Goal: Answer question/provide support

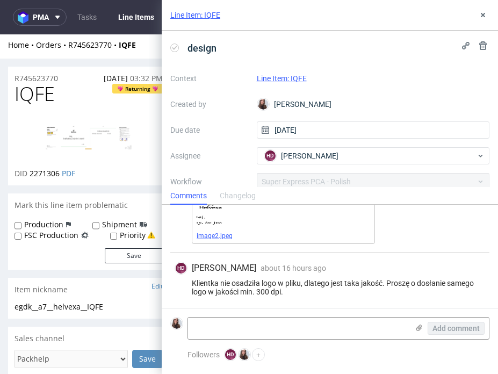
scroll to position [246, 0]
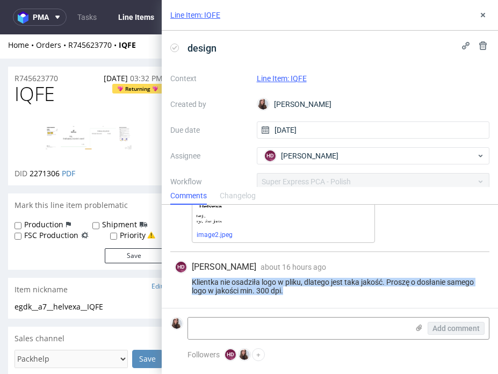
drag, startPoint x: 290, startPoint y: 289, endPoint x: 190, endPoint y: 282, distance: 100.6
click at [190, 282] on div "Klientka nie osadziła logo w pliku, dlatego jest taka jakość. Proszę o dosłanie…" at bounding box center [329, 286] width 310 height 17
copy div "Klientka nie osadziła logo w pliku, dlatego jest taka jakość. Proszę o dosłanie…"
click at [286, 78] on link "Line Item: IQFE" at bounding box center [282, 78] width 50 height 9
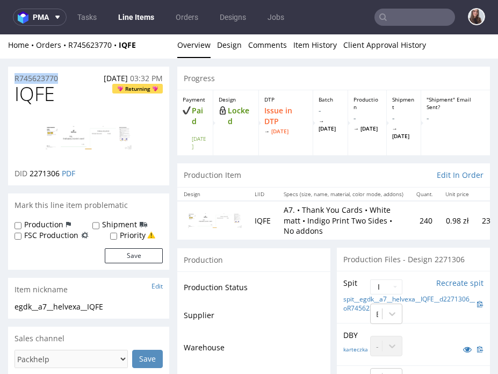
drag, startPoint x: 67, startPoint y: 75, endPoint x: 5, endPoint y: 81, distance: 62.0
copy p "R745623770"
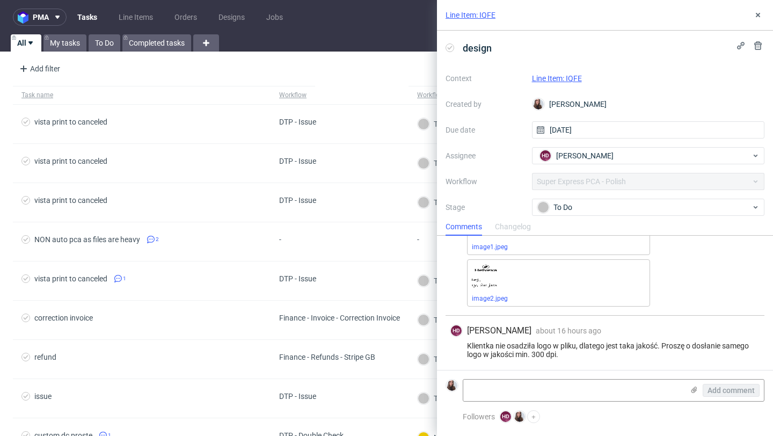
scroll to position [215, 0]
click at [578, 213] on div "To Do" at bounding box center [648, 207] width 233 height 17
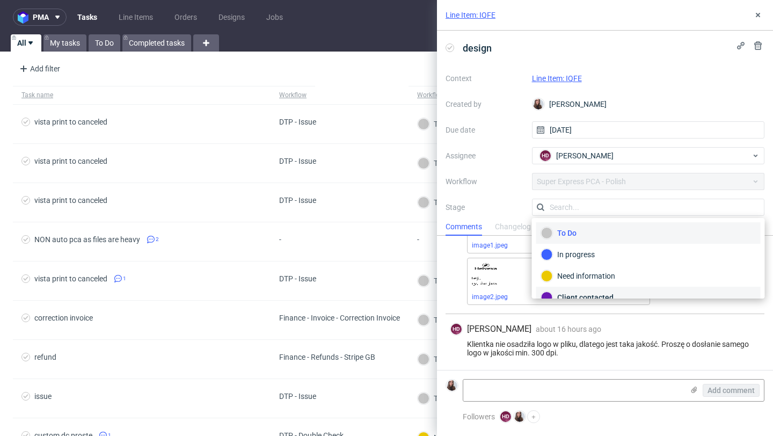
click at [582, 294] on div "Client contacted" at bounding box center [648, 298] width 215 height 12
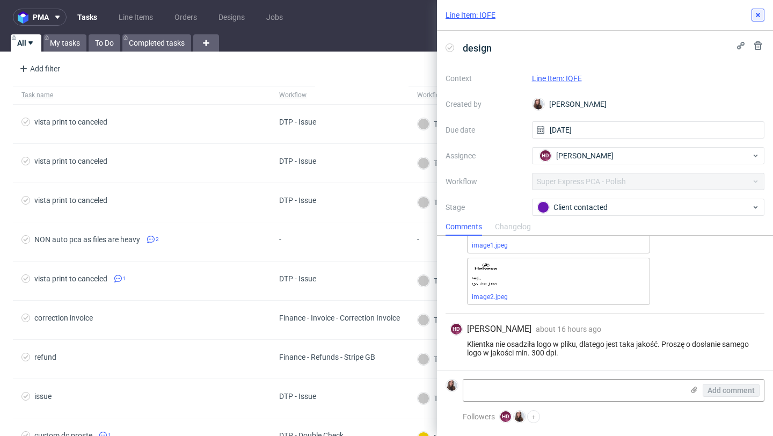
click at [758, 17] on icon at bounding box center [758, 15] width 9 height 9
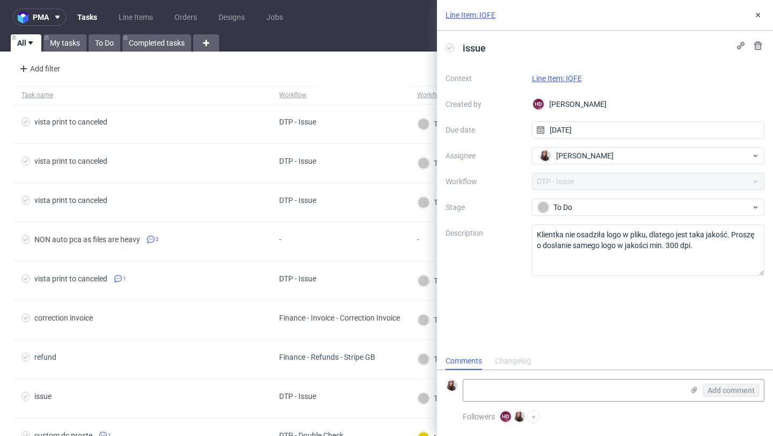
scroll to position [9, 0]
click at [558, 81] on link "Line Item: IQFE" at bounding box center [557, 78] width 50 height 9
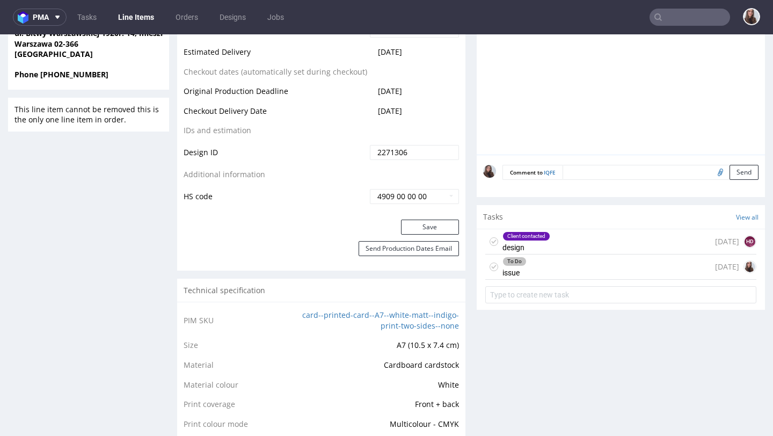
scroll to position [533, 0]
click at [536, 261] on div "To Do issue 1 day ago" at bounding box center [620, 265] width 271 height 25
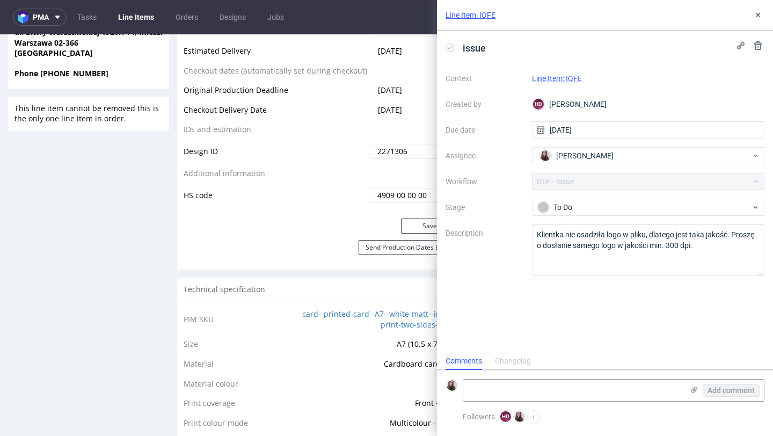
scroll to position [9, 0]
click at [594, 206] on div "To Do" at bounding box center [644, 207] width 214 height 12
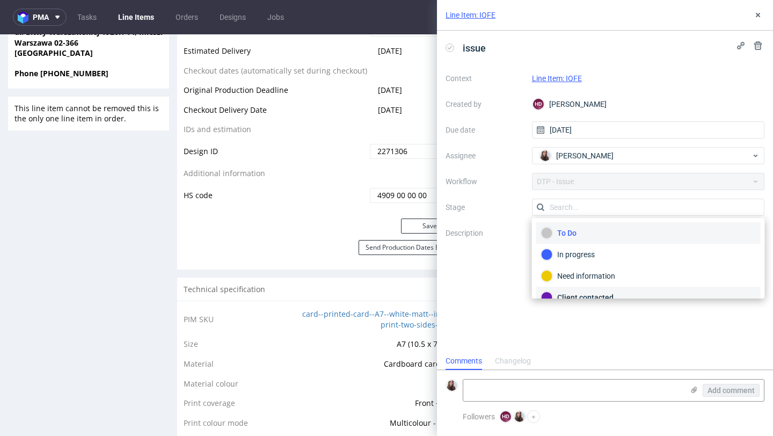
click at [578, 291] on div "Client contacted" at bounding box center [648, 297] width 224 height 21
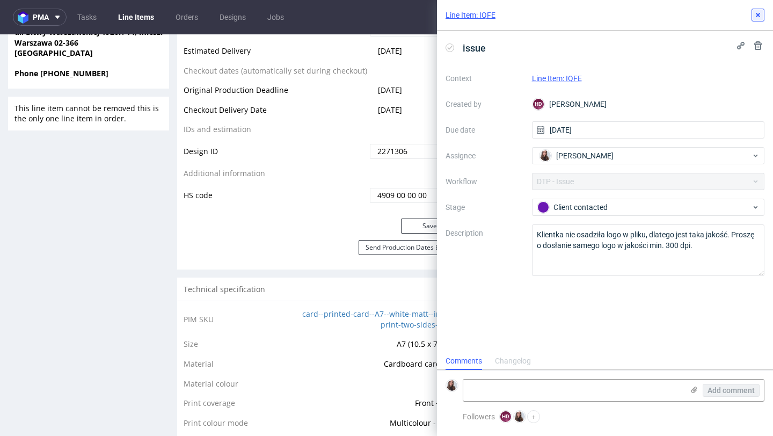
click at [753, 20] on button at bounding box center [758, 15] width 13 height 13
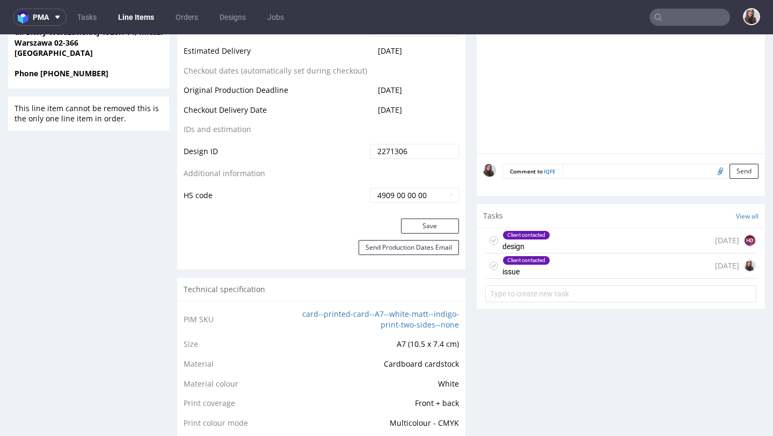
click at [565, 262] on div "Client contacted issue 1 day ago" at bounding box center [620, 265] width 271 height 25
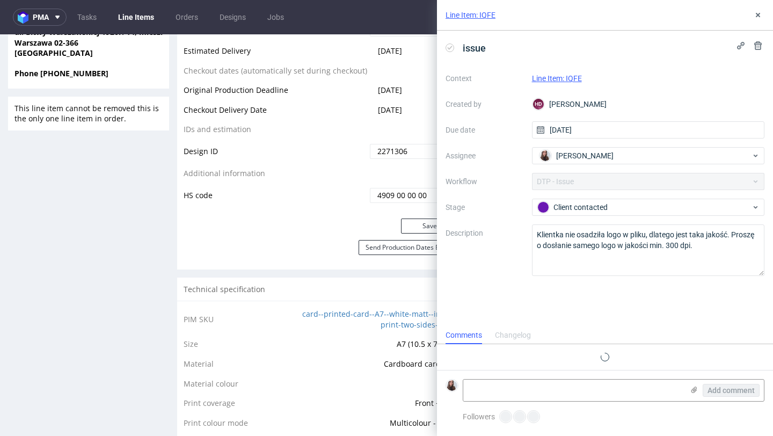
scroll to position [9, 0]
click at [507, 388] on textarea at bounding box center [573, 390] width 220 height 21
paste textarea "https://app-eu1.hubspot.com/contacts/25600958/record/0-5/244880678113"
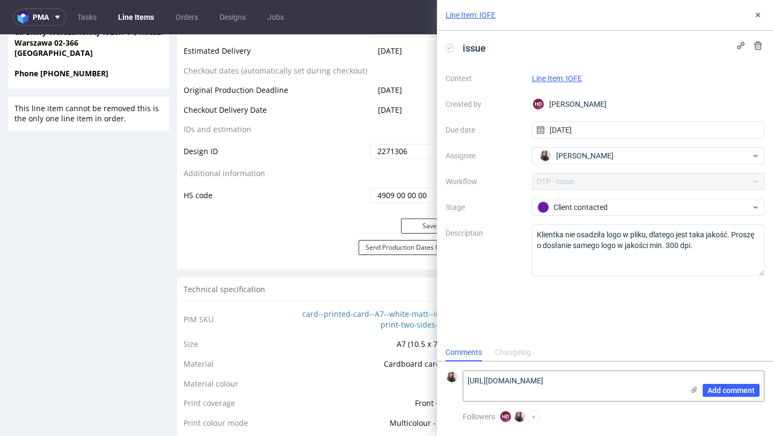
scroll to position [0, 0]
type textarea "https://app-eu1.hubspot.com/contacts/25600958/record/0-5/244880678113"
click at [717, 388] on span "Add comment" at bounding box center [731, 391] width 47 height 8
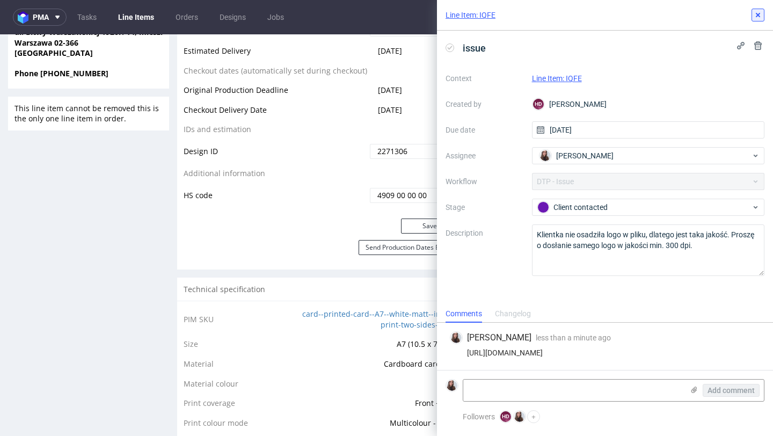
click at [756, 12] on icon at bounding box center [758, 15] width 9 height 9
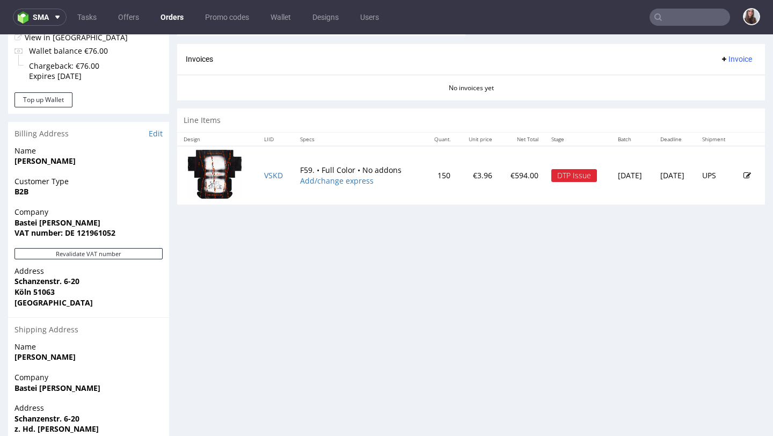
scroll to position [452, 0]
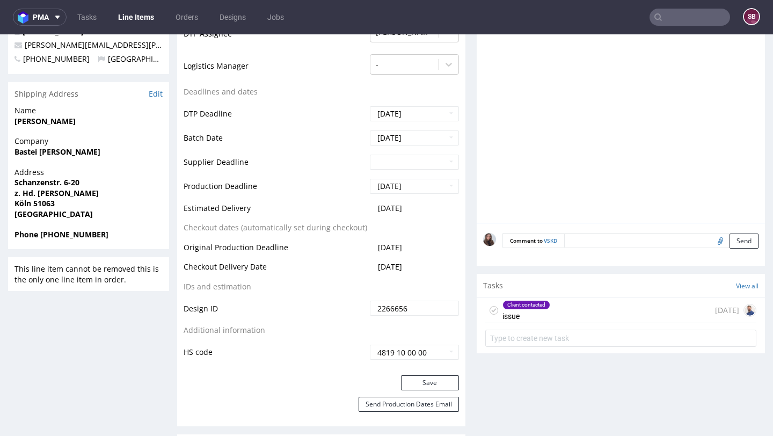
scroll to position [423, 0]
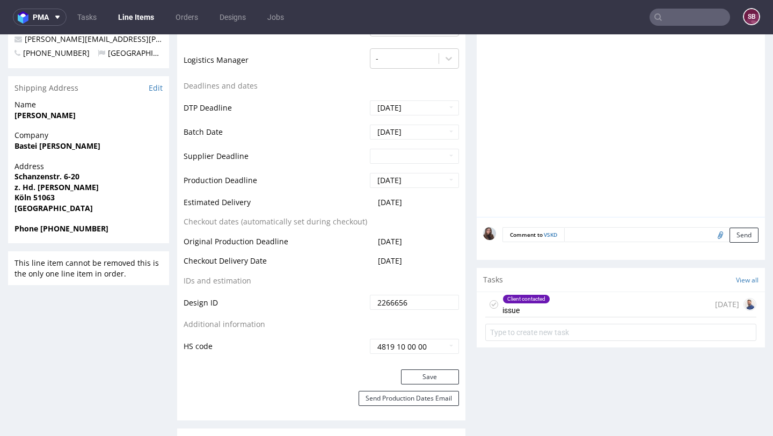
click at [535, 305] on div "Client contacted issue" at bounding box center [526, 304] width 48 height 25
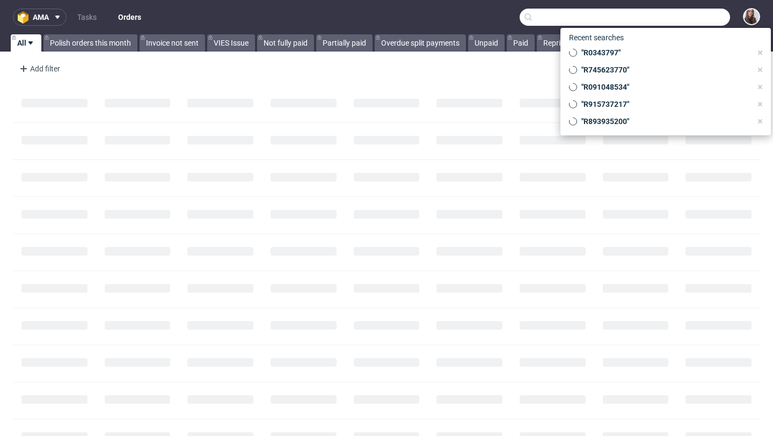
click at [684, 14] on input "text" at bounding box center [625, 17] width 210 height 17
paste input "893935200"
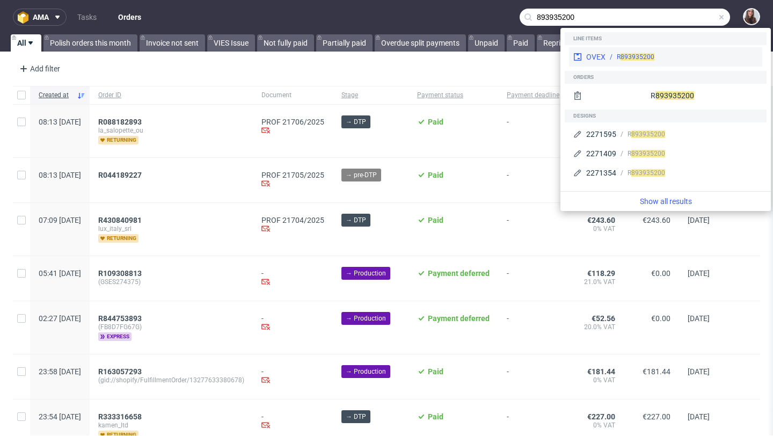
type input "893935200"
click at [638, 58] on span "893935200" at bounding box center [638, 57] width 34 height 8
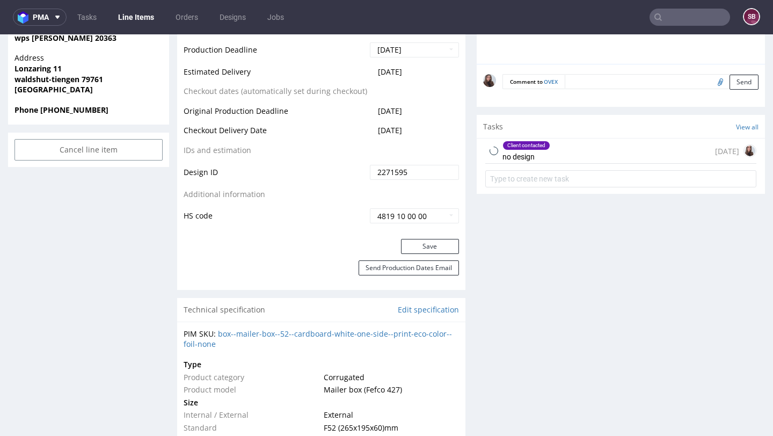
scroll to position [541, 0]
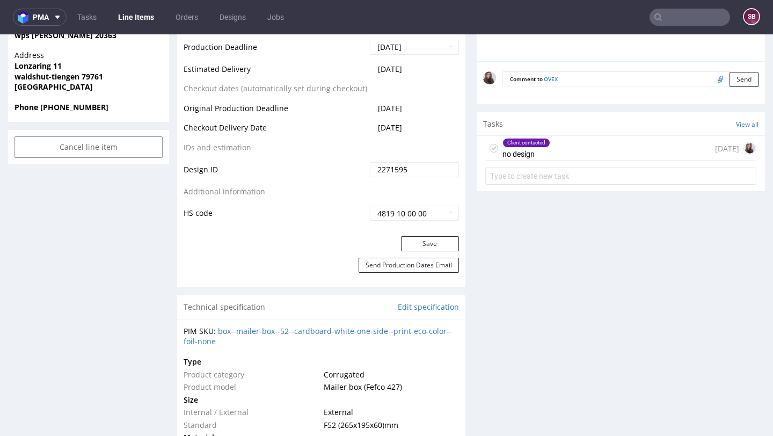
click at [559, 153] on div "Client contacted no design 2 days ago" at bounding box center [620, 148] width 271 height 25
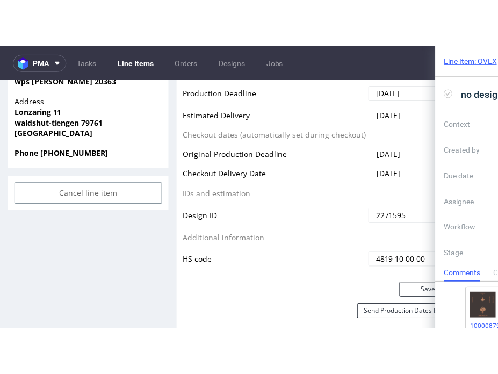
scroll to position [177, 0]
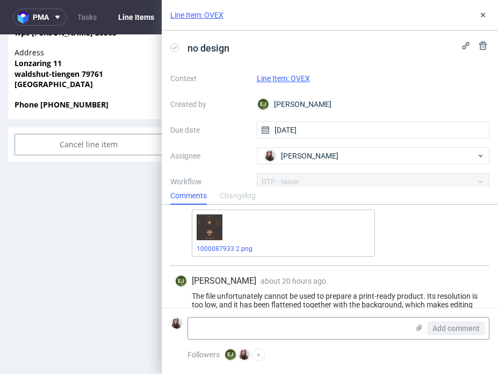
click at [417, 325] on icon at bounding box center [418, 327] width 9 height 9
click at [0, 0] on input "file" at bounding box center [0, 0] width 0 height 0
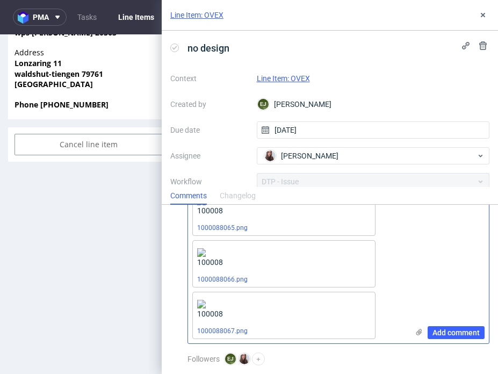
scroll to position [159, 0]
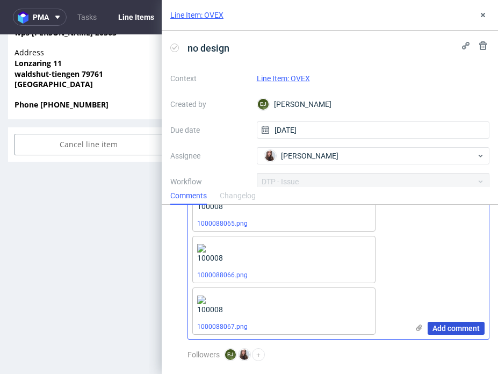
click at [454, 329] on span "Add comment" at bounding box center [455, 328] width 47 height 8
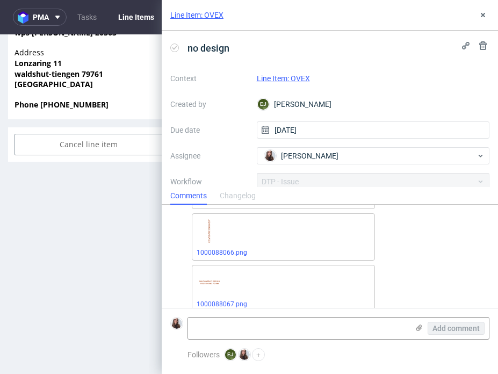
scroll to position [509, 0]
click at [294, 75] on link "Line Item: OVEX" at bounding box center [283, 78] width 53 height 9
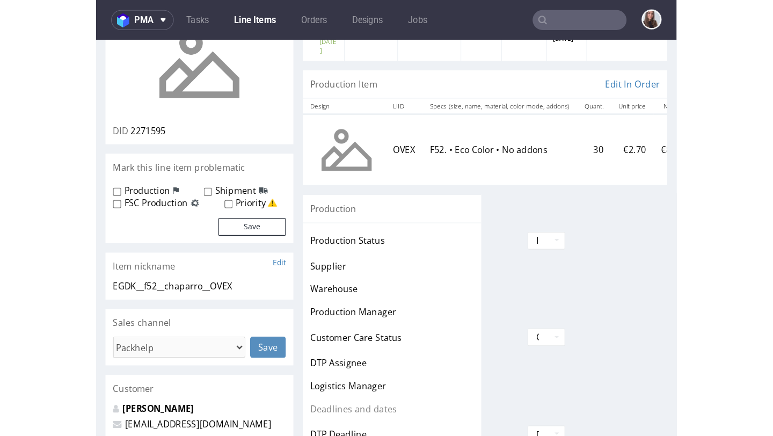
scroll to position [104, 0]
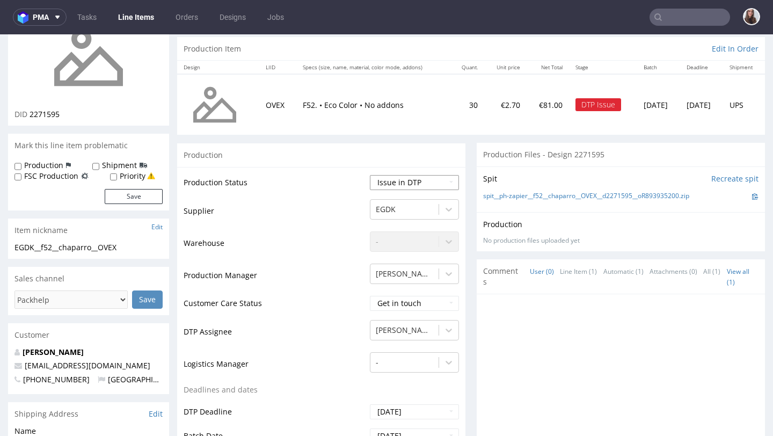
click at [391, 183] on select "Waiting for Artwork Waiting for Diecut Waiting for Mockup Waiting for DTP Waiti…" at bounding box center [414, 182] width 89 height 15
select select "back_for_dtp"
click at [370, 175] on select "Waiting for Artwork Waiting for Diecut Waiting for Mockup Waiting for DTP Waiti…" at bounding box center [414, 182] width 89 height 15
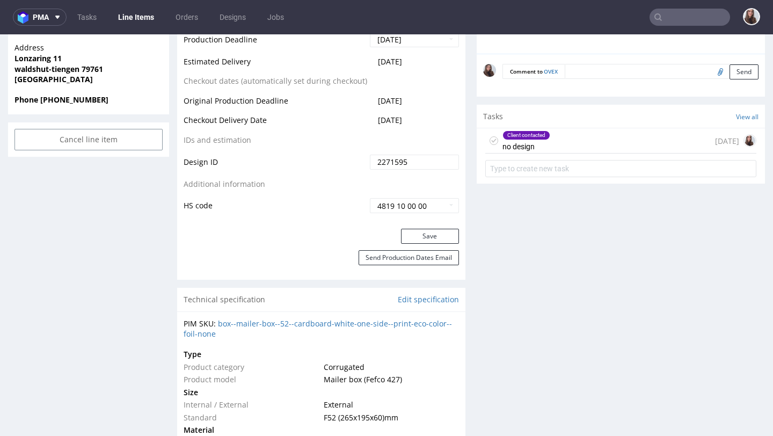
scroll to position [556, 0]
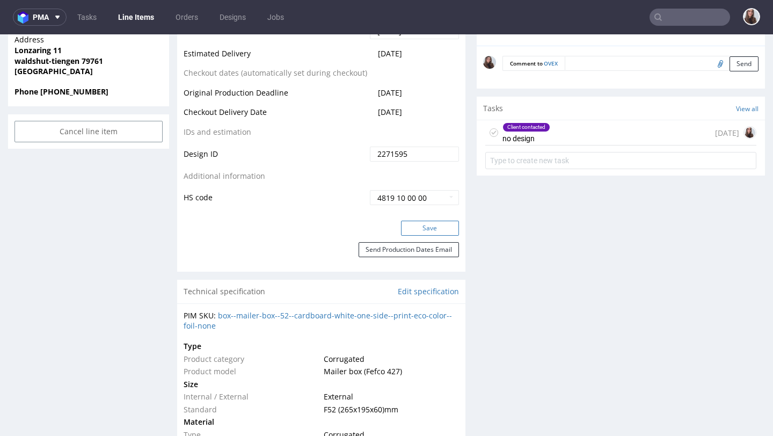
click at [414, 228] on button "Save" at bounding box center [430, 228] width 58 height 15
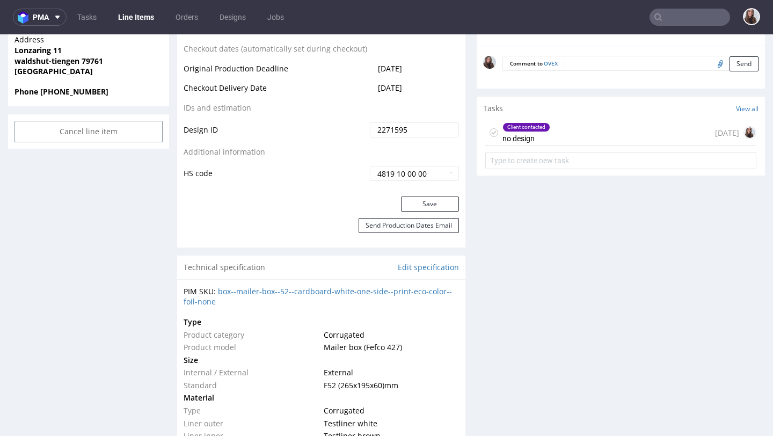
click at [497, 20] on input "text" at bounding box center [690, 17] width 81 height 17
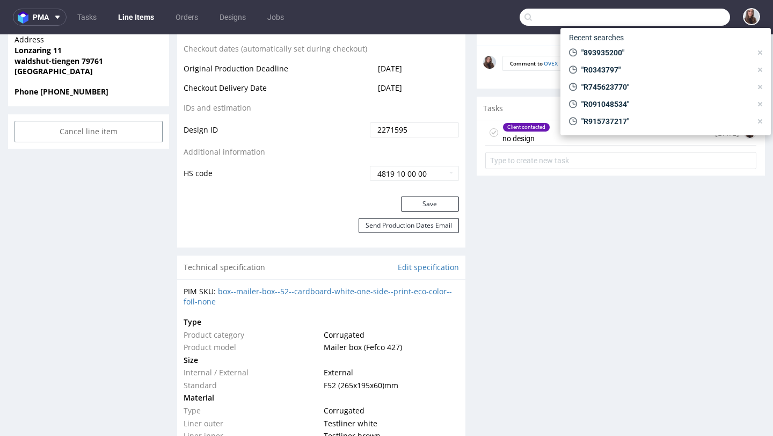
paste input "R292783168"
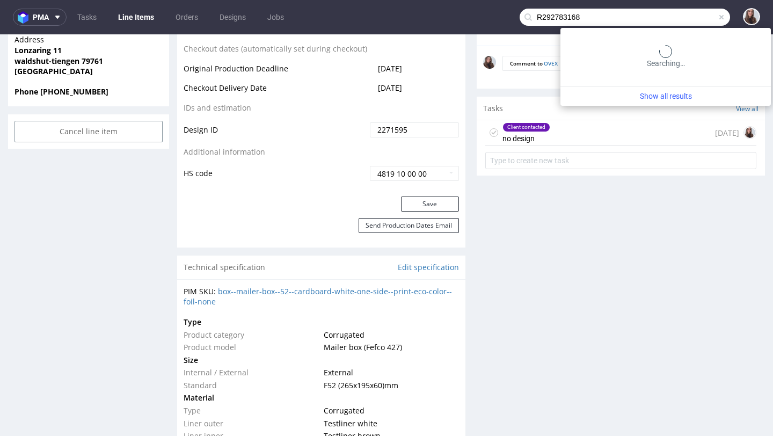
type input "R292783168"
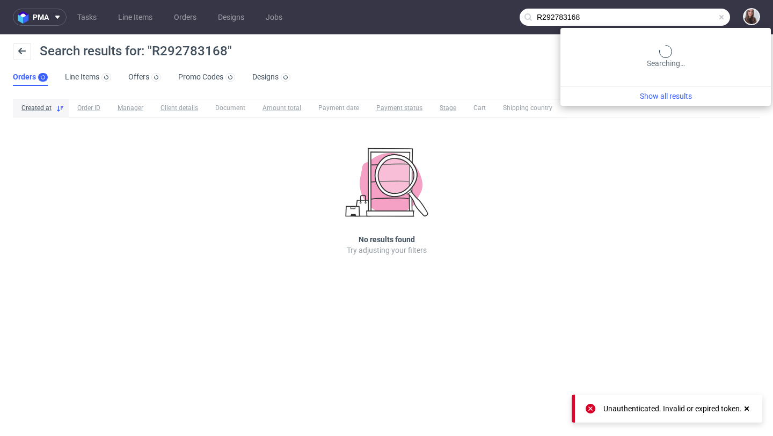
click at [497, 20] on input "R292783168" at bounding box center [625, 17] width 210 height 17
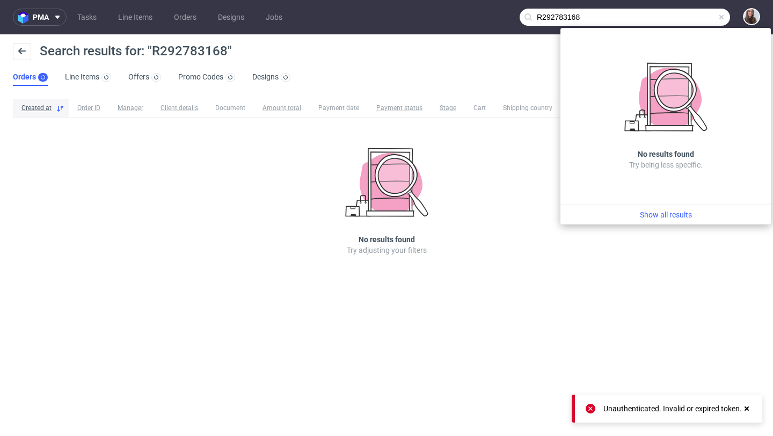
click at [497, 19] on input "R292783168" at bounding box center [625, 17] width 210 height 17
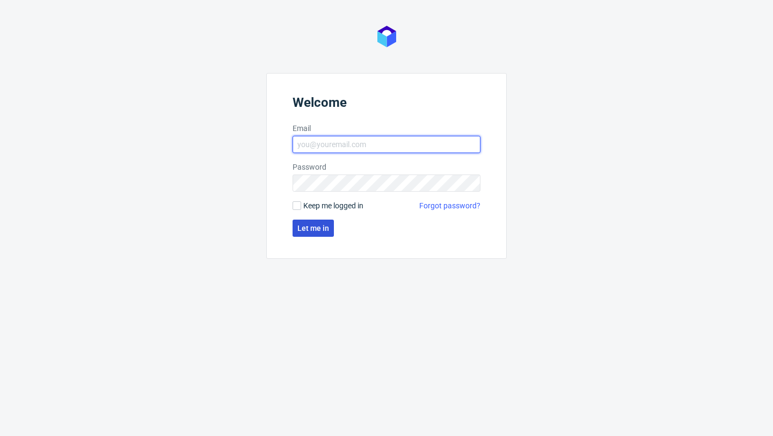
type input "[PERSON_NAME][EMAIL_ADDRESS][DOMAIN_NAME]"
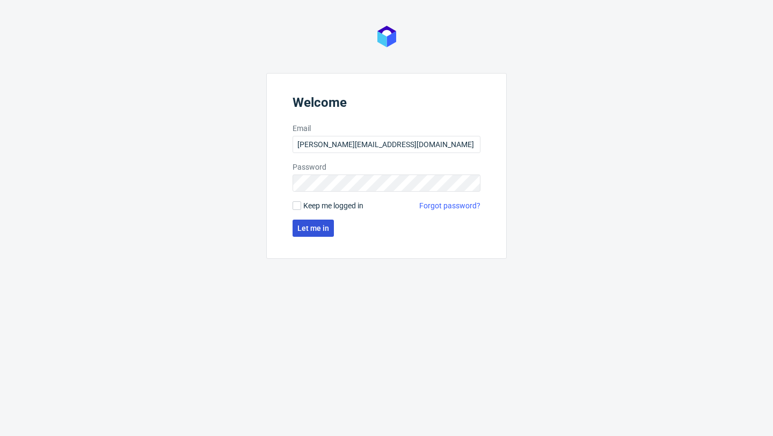
click at [329, 225] on button "Let me in" at bounding box center [313, 228] width 41 height 17
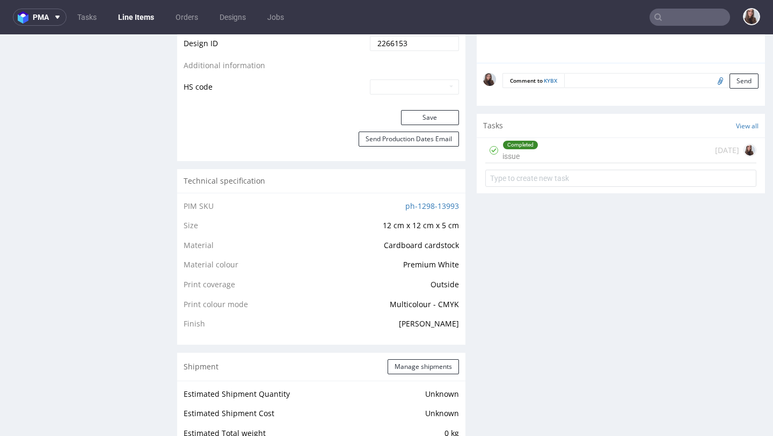
scroll to position [653, 0]
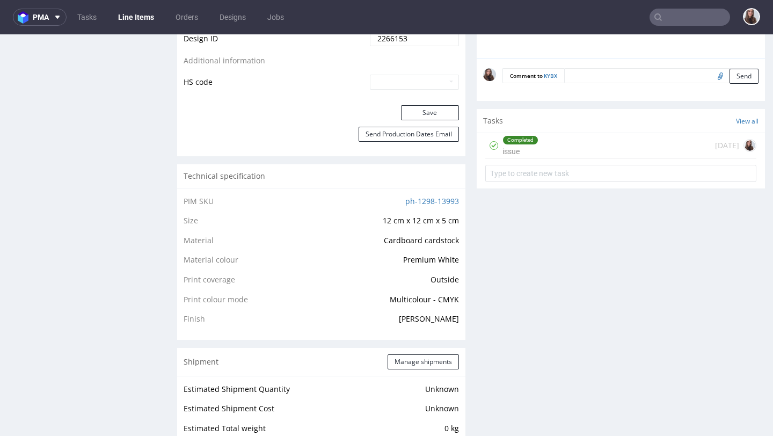
click at [519, 158] on div "Completed issue" at bounding box center [520, 145] width 36 height 25
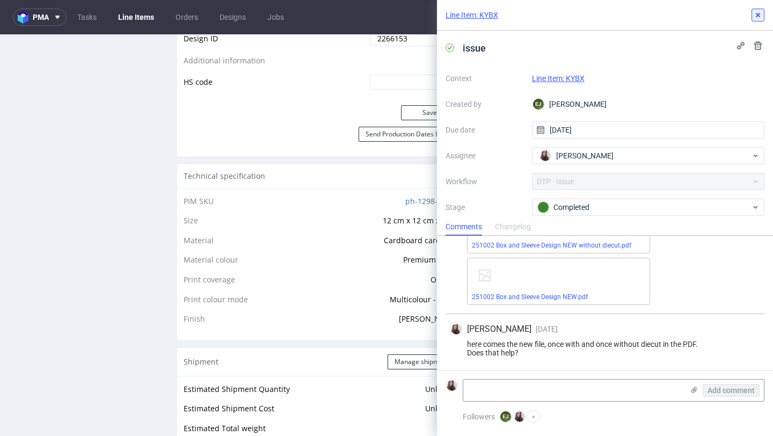
click at [759, 18] on icon at bounding box center [758, 15] width 9 height 9
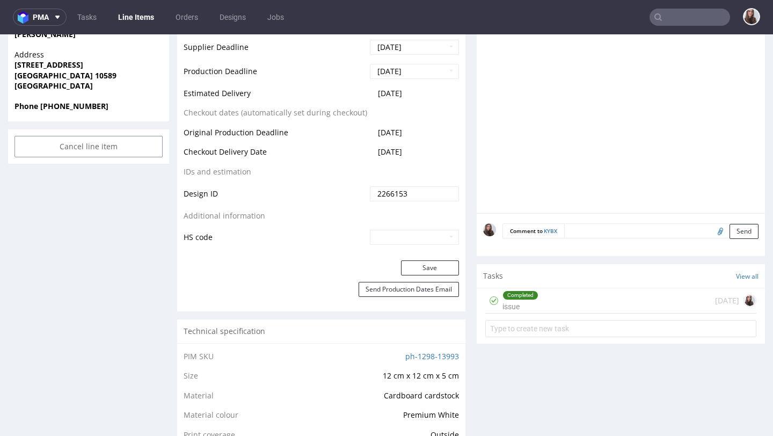
scroll to position [500, 0]
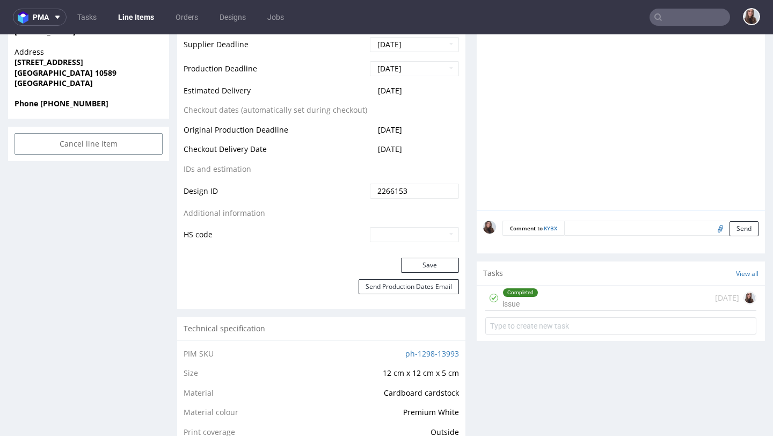
click at [527, 297] on div "Completed" at bounding box center [520, 292] width 35 height 9
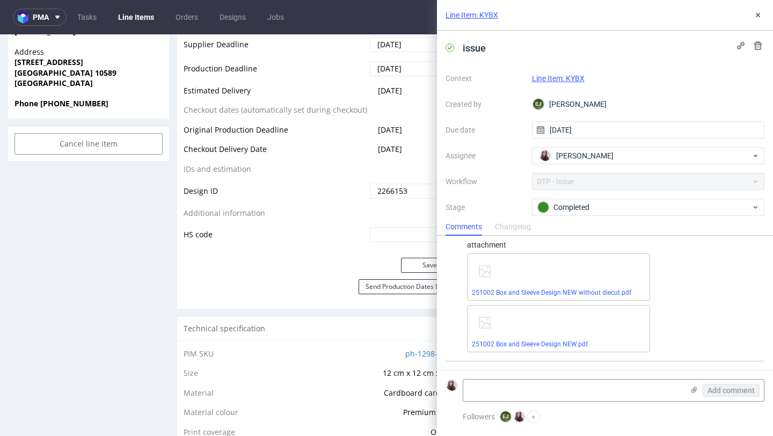
scroll to position [315, 0]
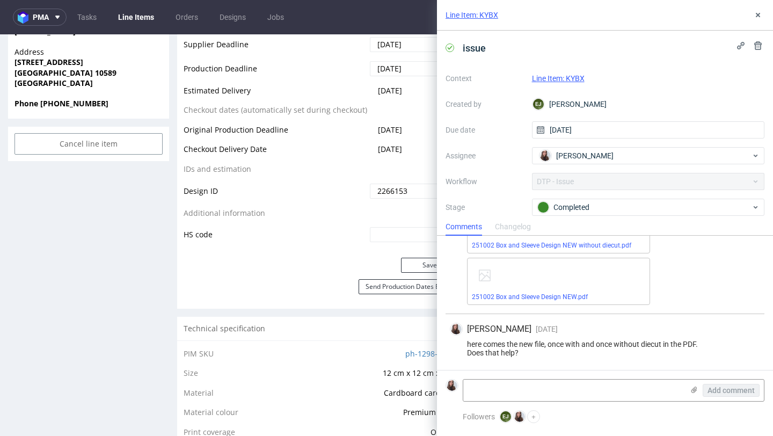
drag, startPoint x: 420, startPoint y: 93, endPoint x: 372, endPoint y: 91, distance: 47.8
click at [372, 91] on td "2025-10-16" at bounding box center [413, 94] width 92 height 20
copy span "2025-10-16"
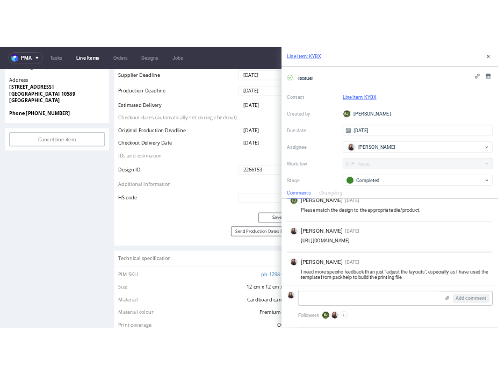
scroll to position [0, 0]
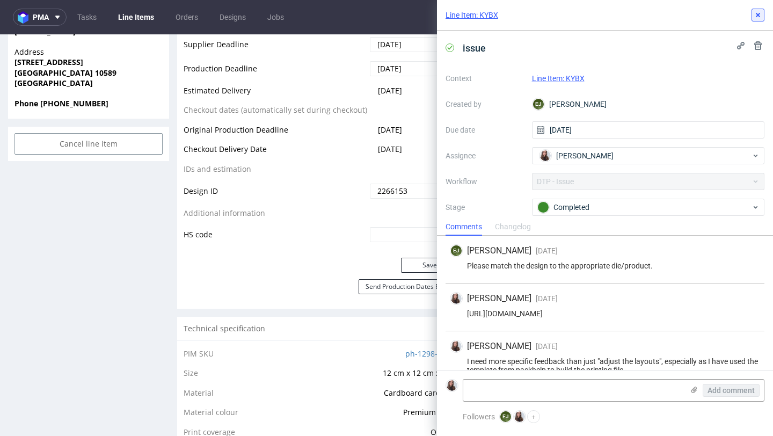
click at [758, 16] on use at bounding box center [758, 15] width 4 height 4
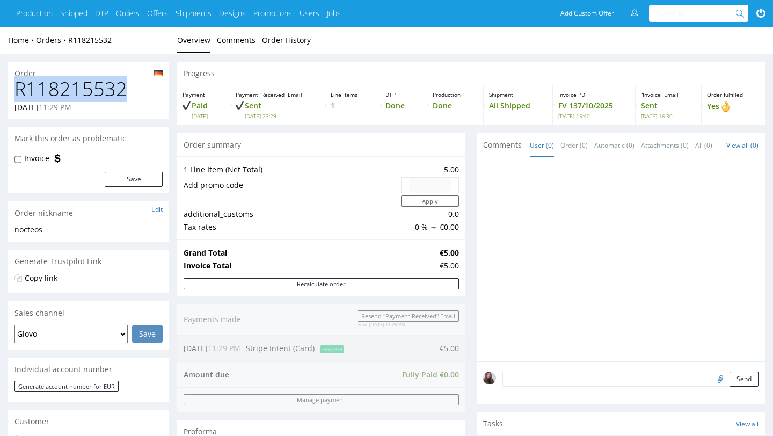
drag, startPoint x: 125, startPoint y: 88, endPoint x: 0, endPoint y: 92, distance: 125.2
copy h1 "R118215532"
